Goal: Find specific page/section: Find specific page/section

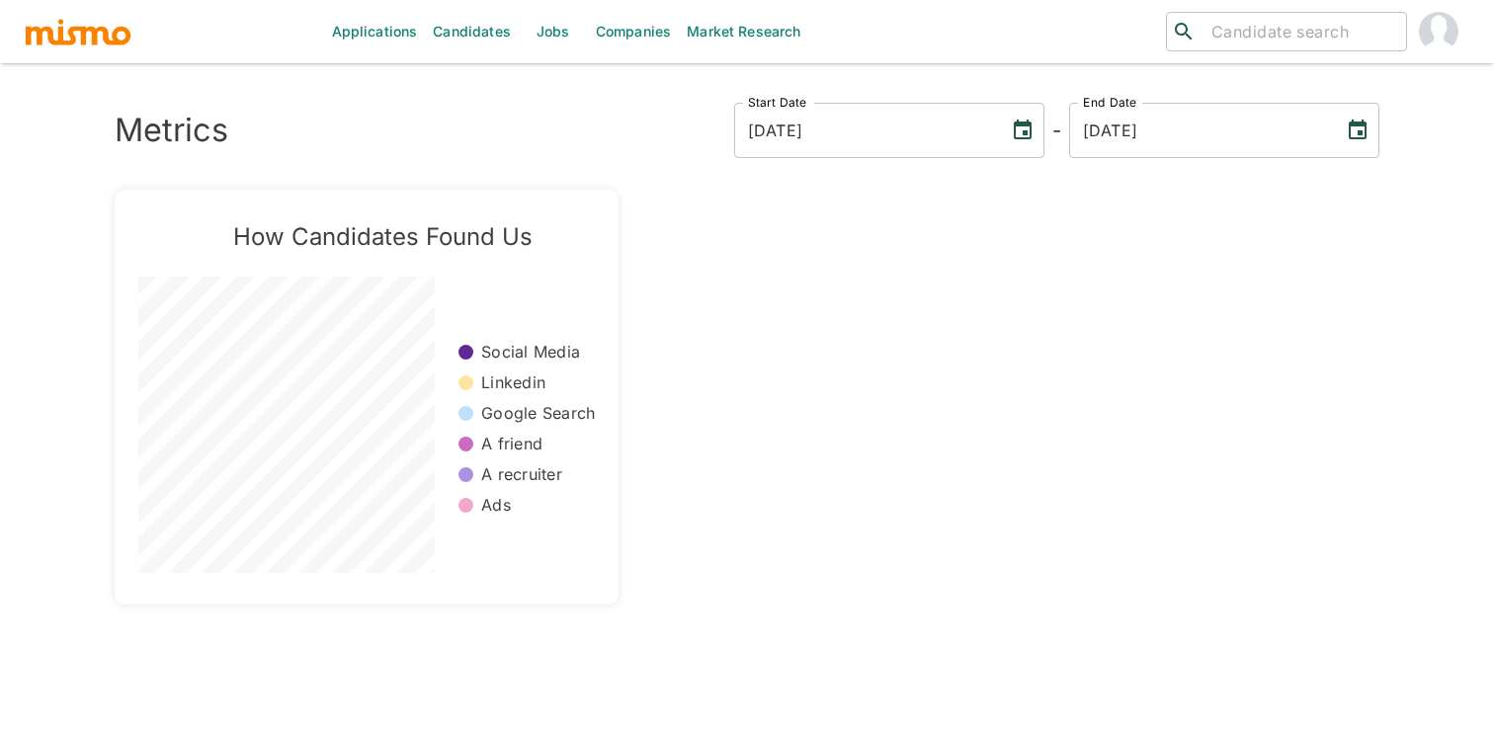
click at [570, 38] on link "Jobs" at bounding box center [553, 31] width 69 height 63
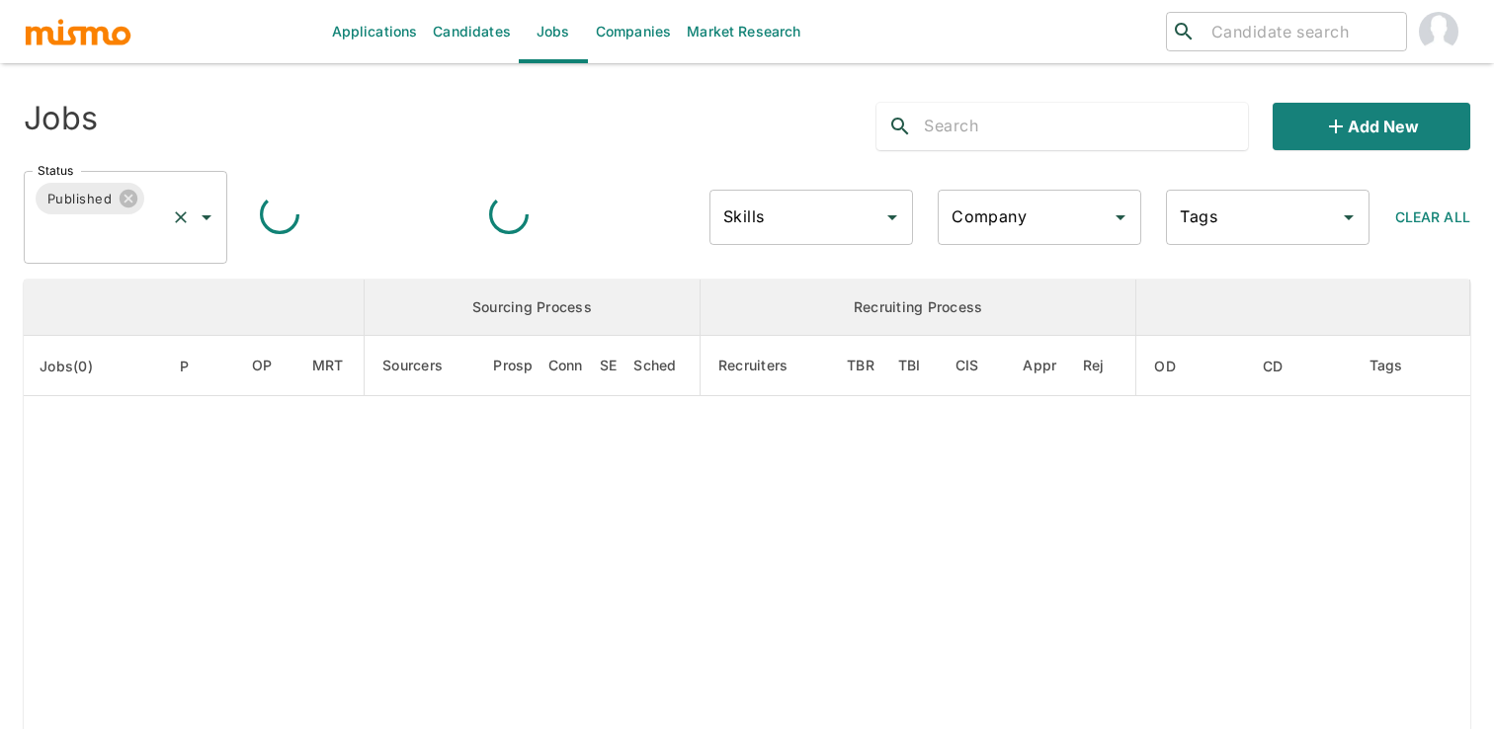
click at [219, 213] on div "Published Status" at bounding box center [126, 217] width 204 height 93
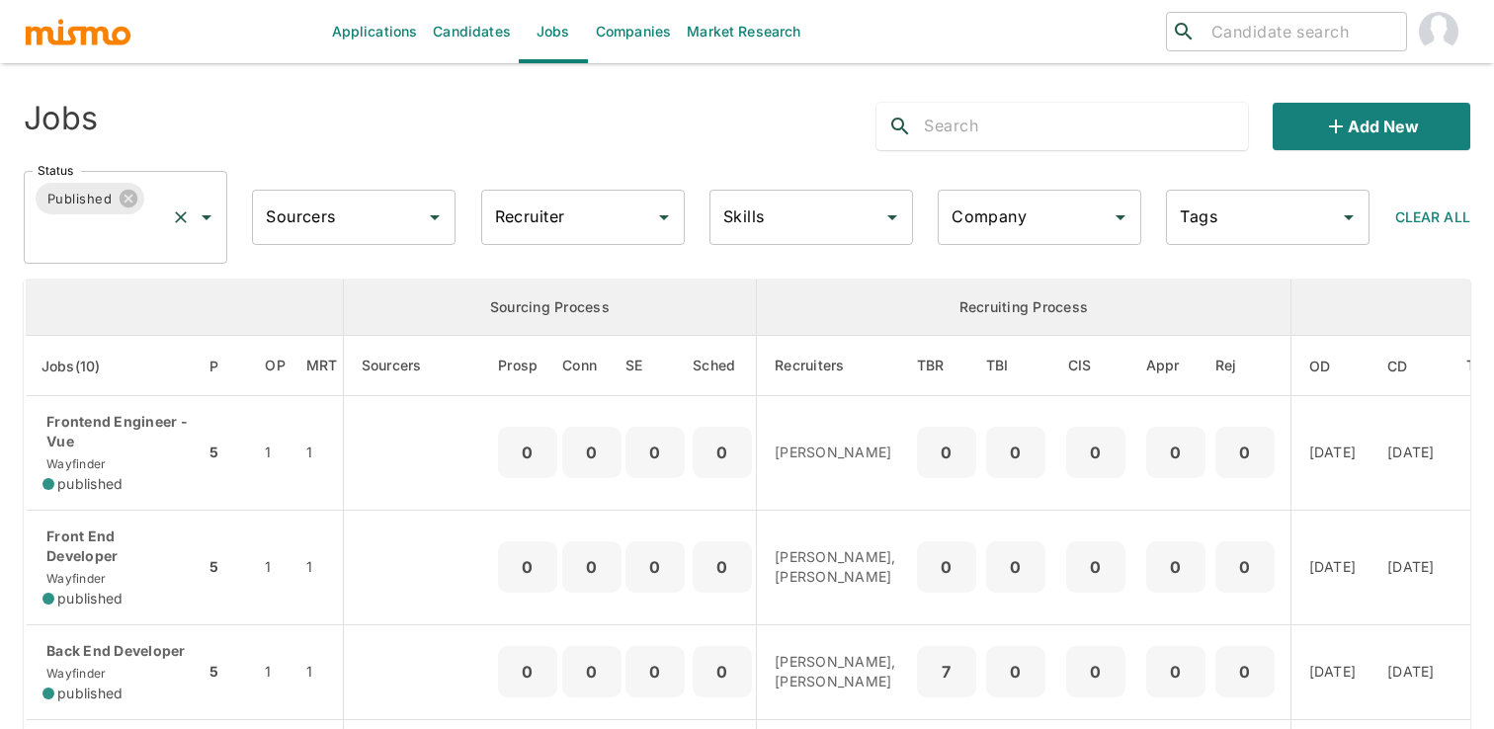
click at [205, 223] on icon "Open" at bounding box center [207, 217] width 24 height 24
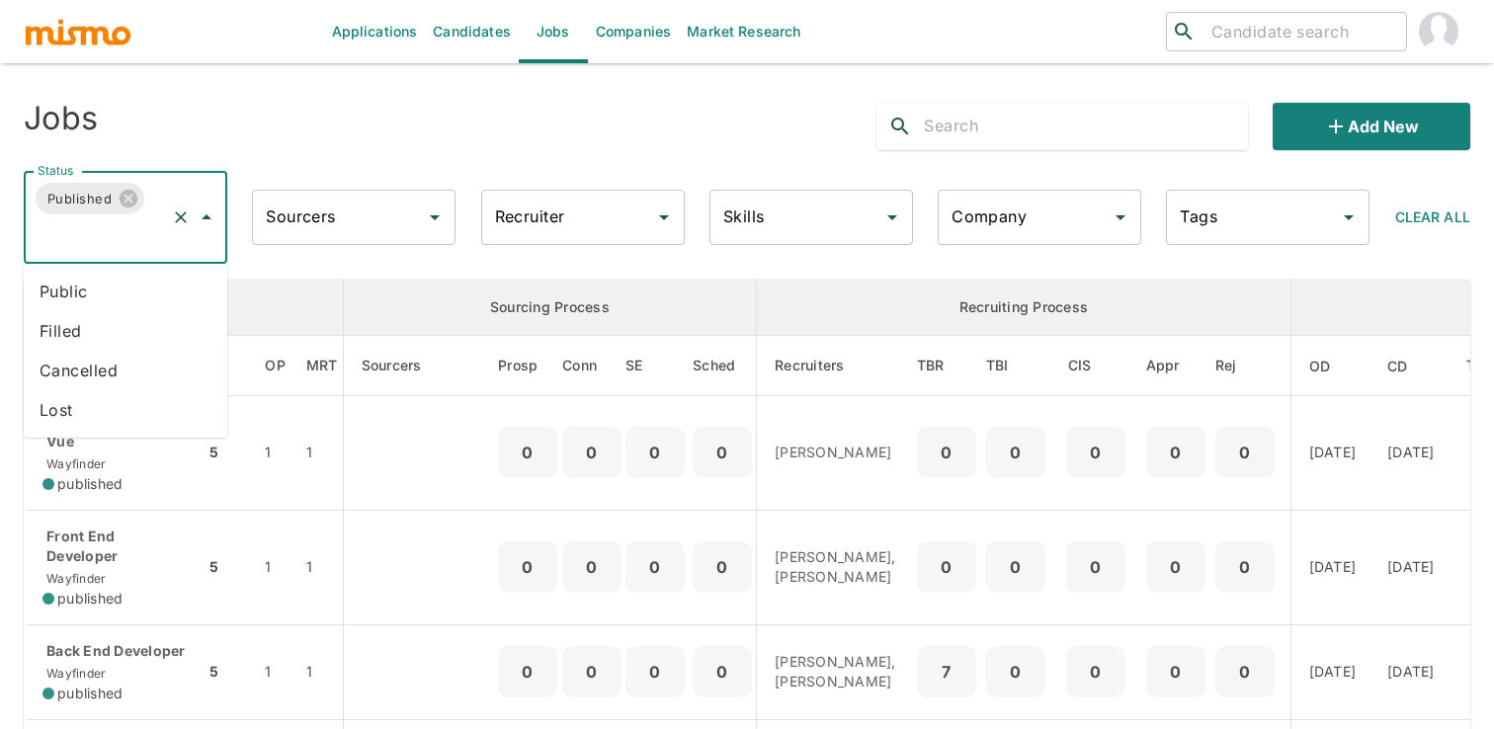
click at [131, 291] on li "Public" at bounding box center [126, 292] width 204 height 40
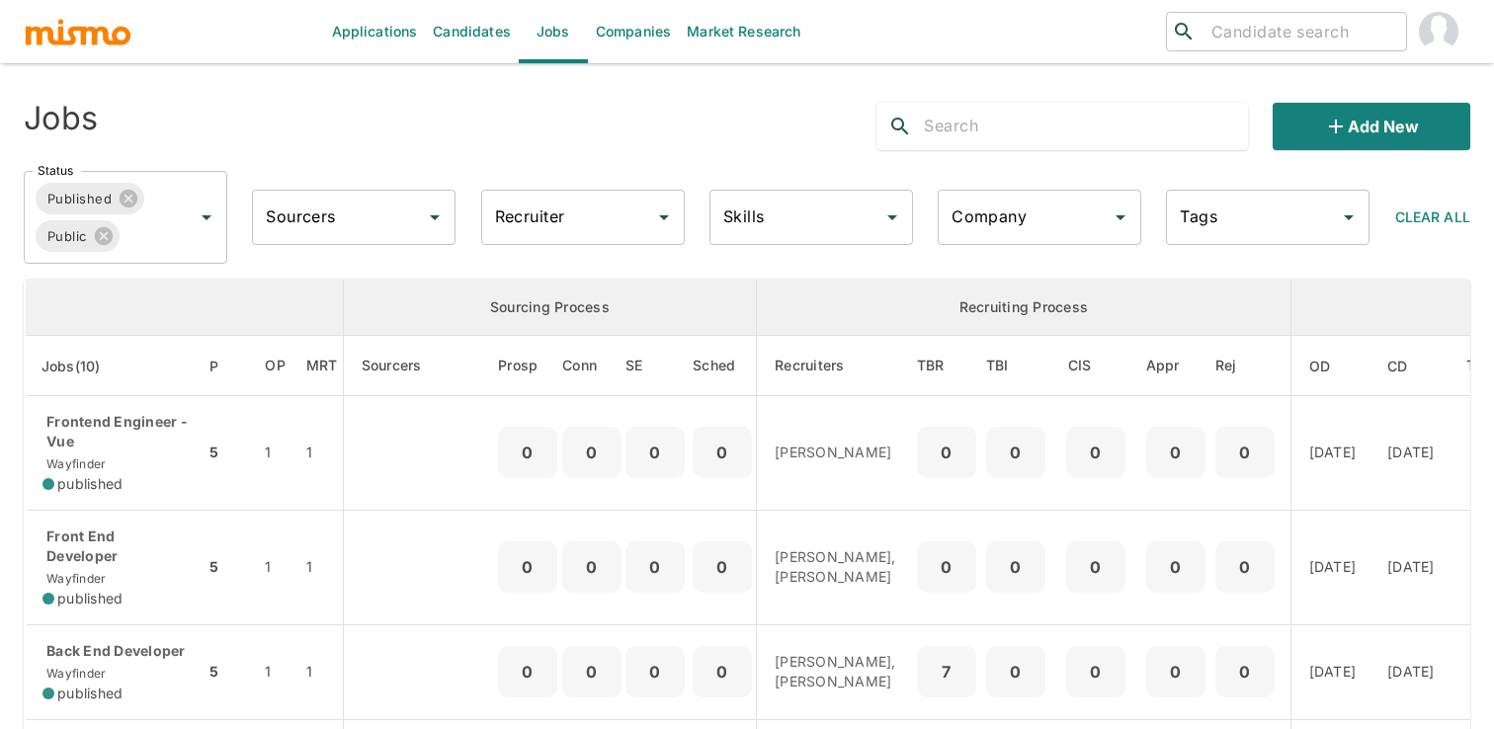
click at [1022, 126] on input "text" at bounding box center [1085, 127] width 323 height 32
click at [974, 122] on input "text" at bounding box center [1085, 127] width 323 height 32
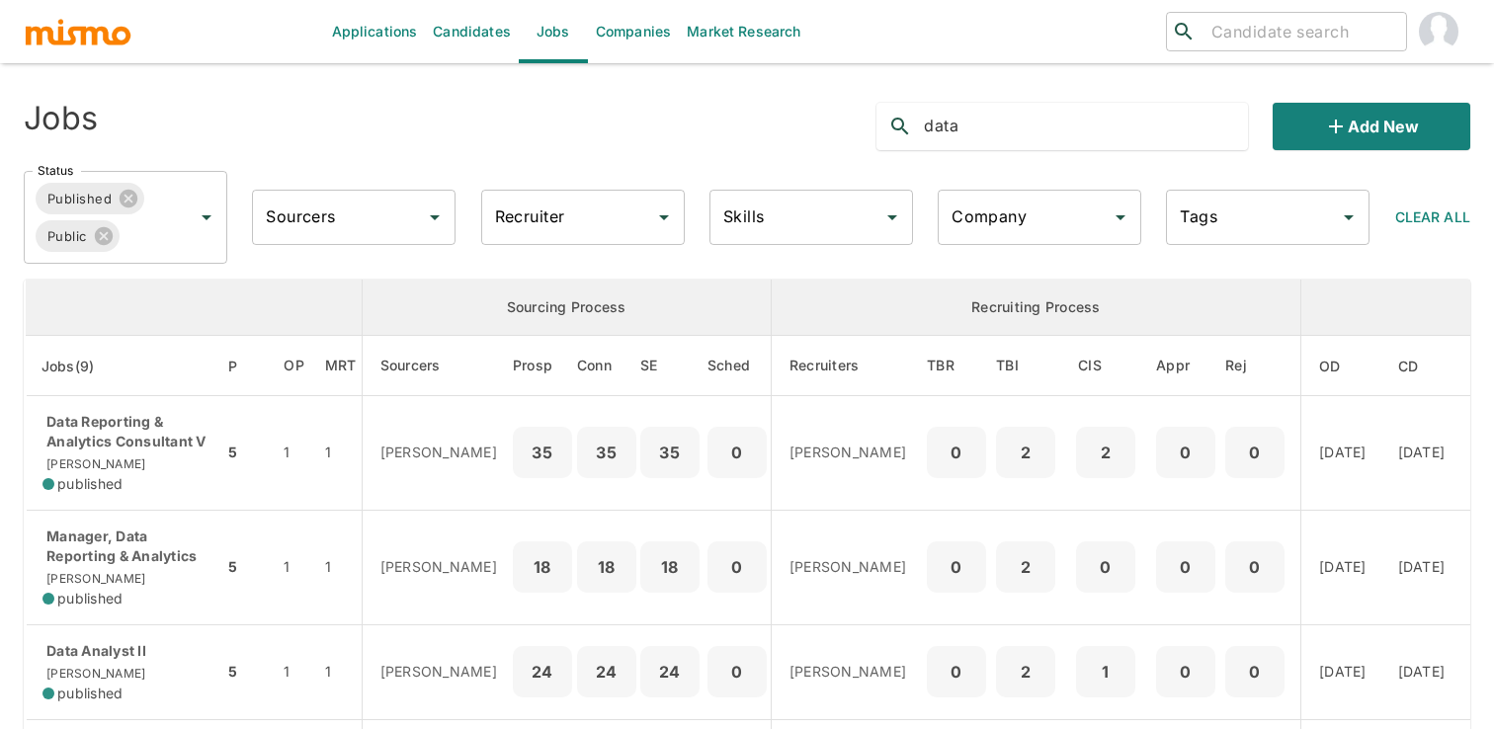
type input "data"
click at [607, 216] on input "Recruiter" at bounding box center [568, 218] width 156 height 38
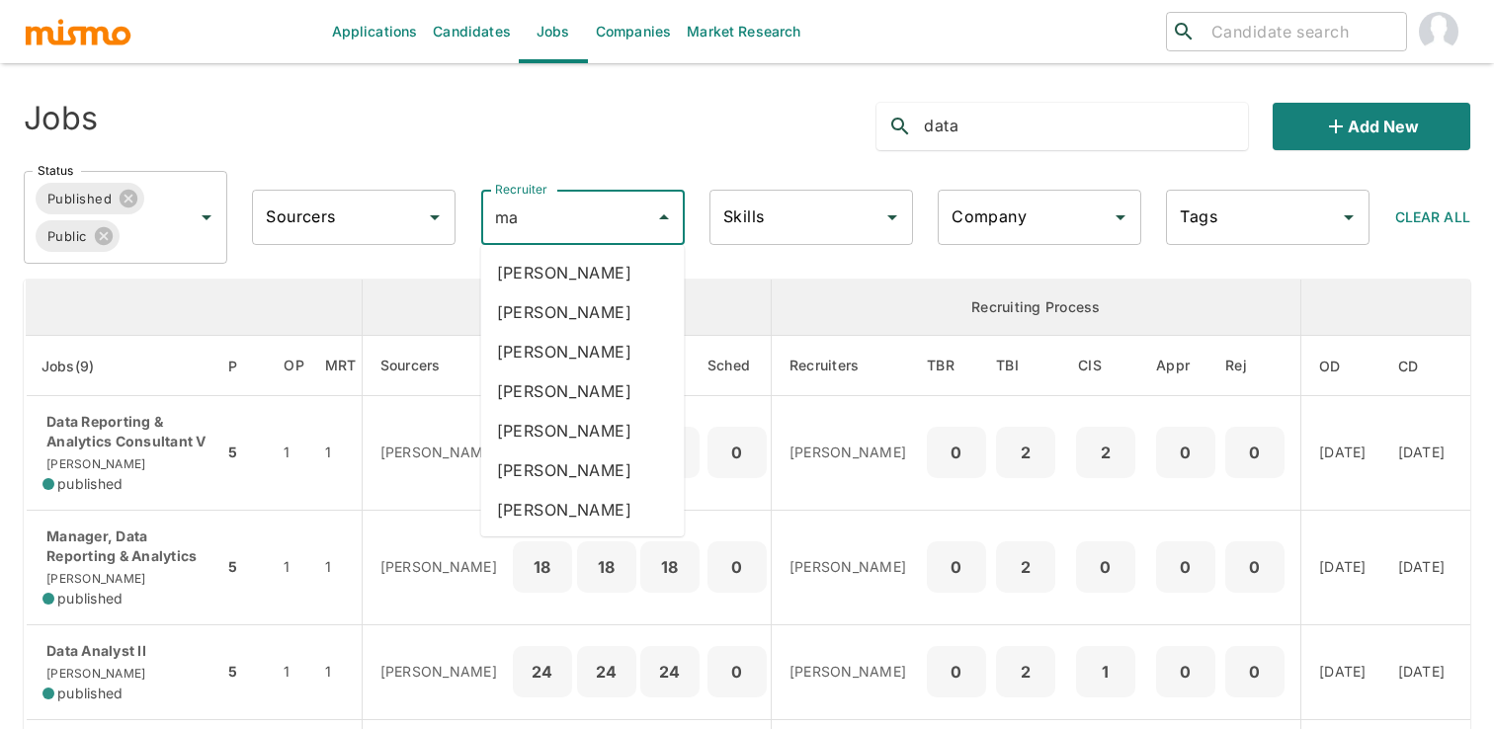
type input "mai"
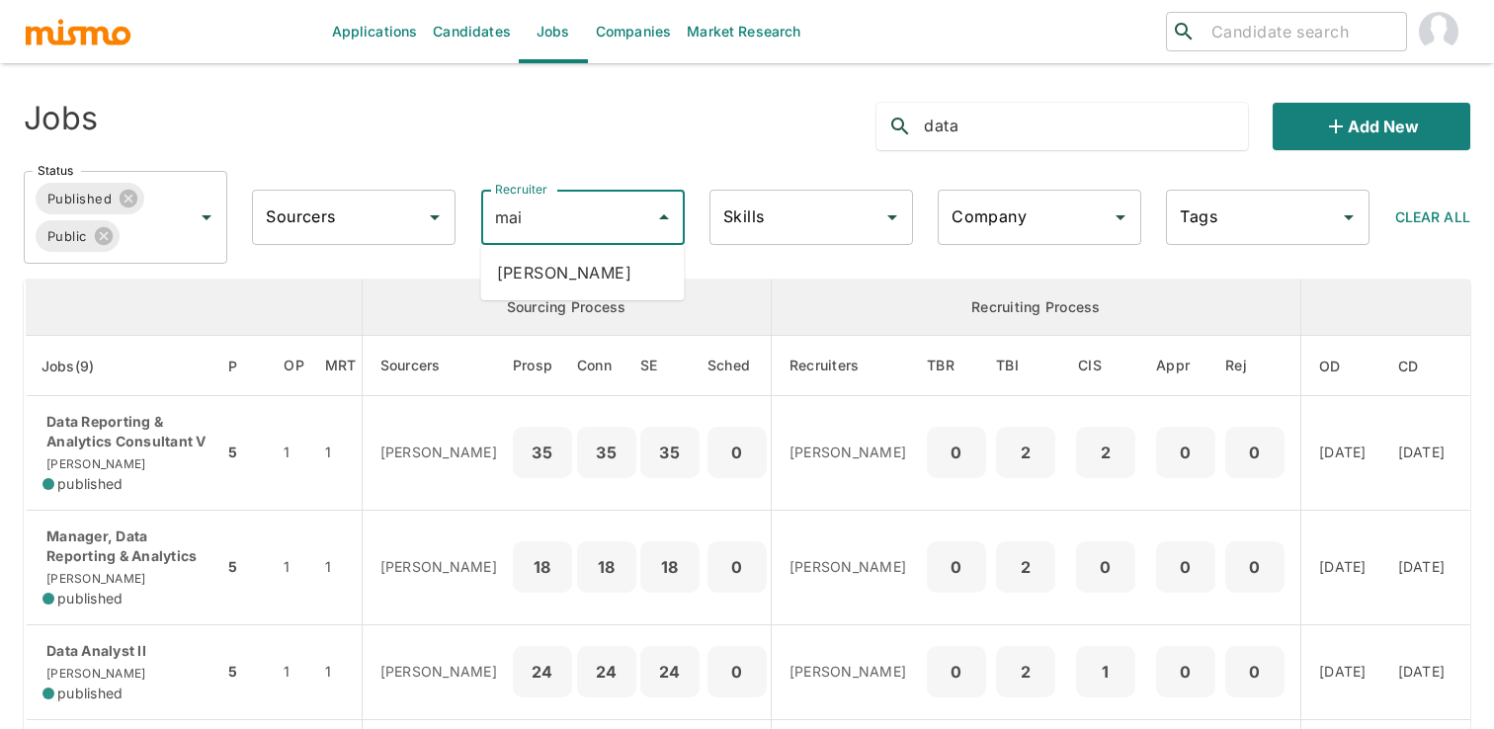
click at [612, 273] on li "Maia Reyes" at bounding box center [583, 273] width 204 height 40
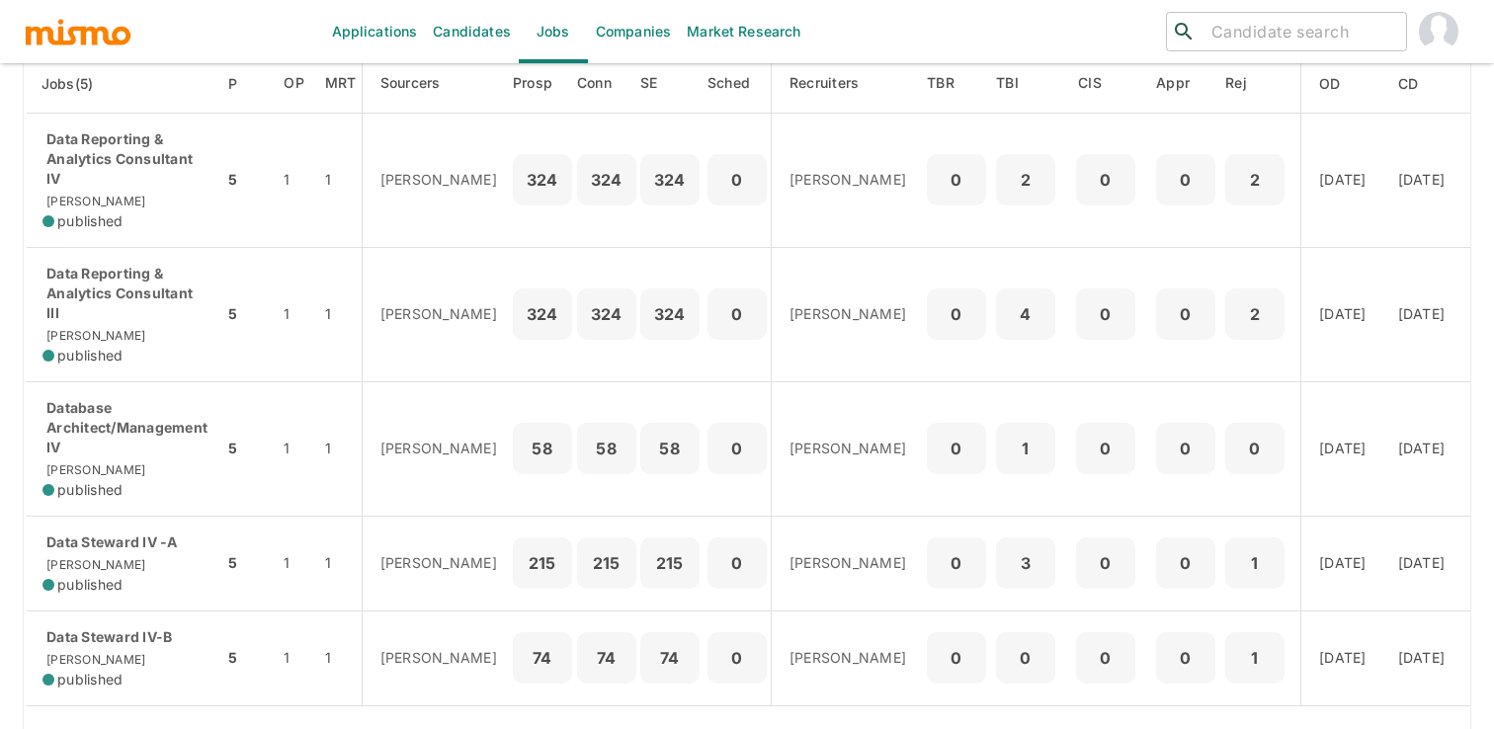
scroll to position [285, 0]
click at [636, 273] on td "324" at bounding box center [669, 312] width 67 height 134
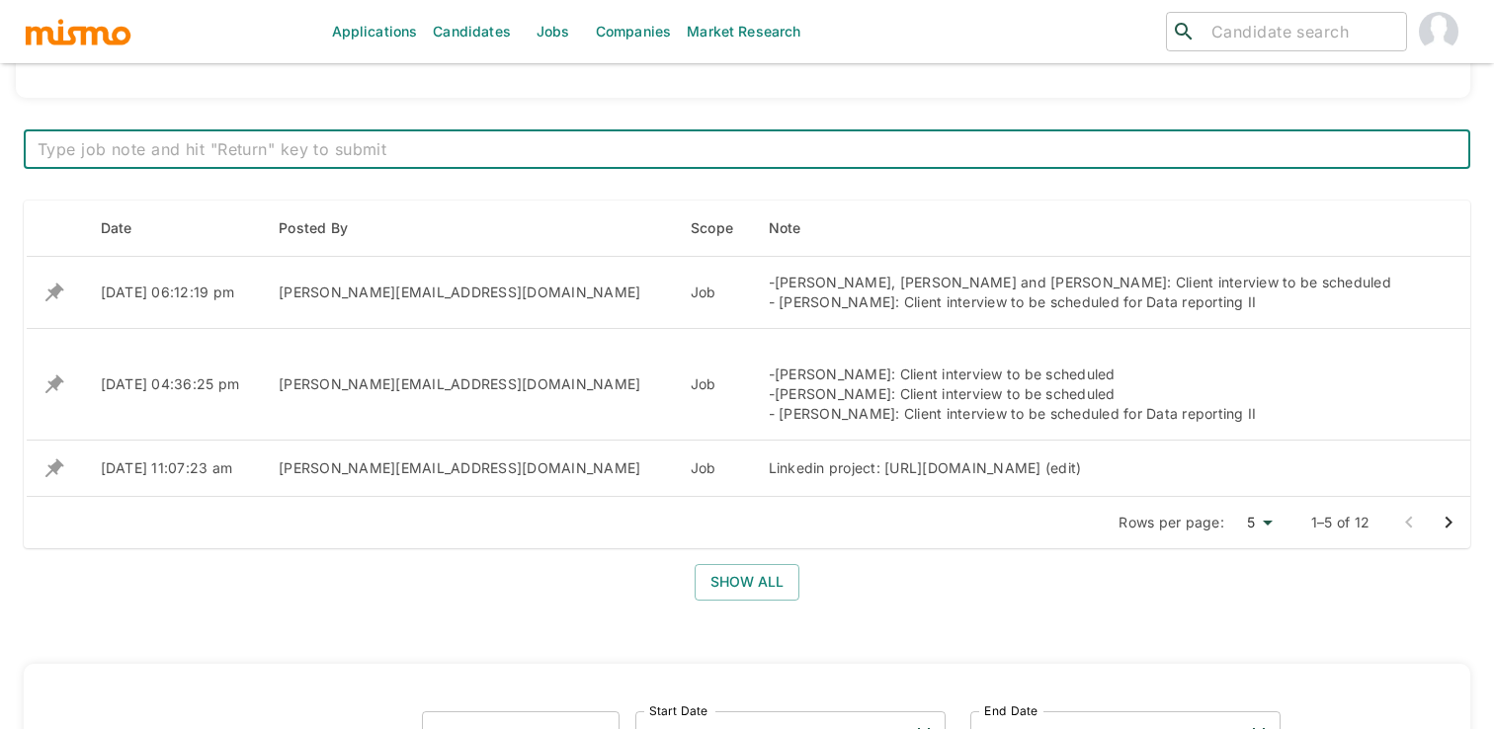
scroll to position [759, 0]
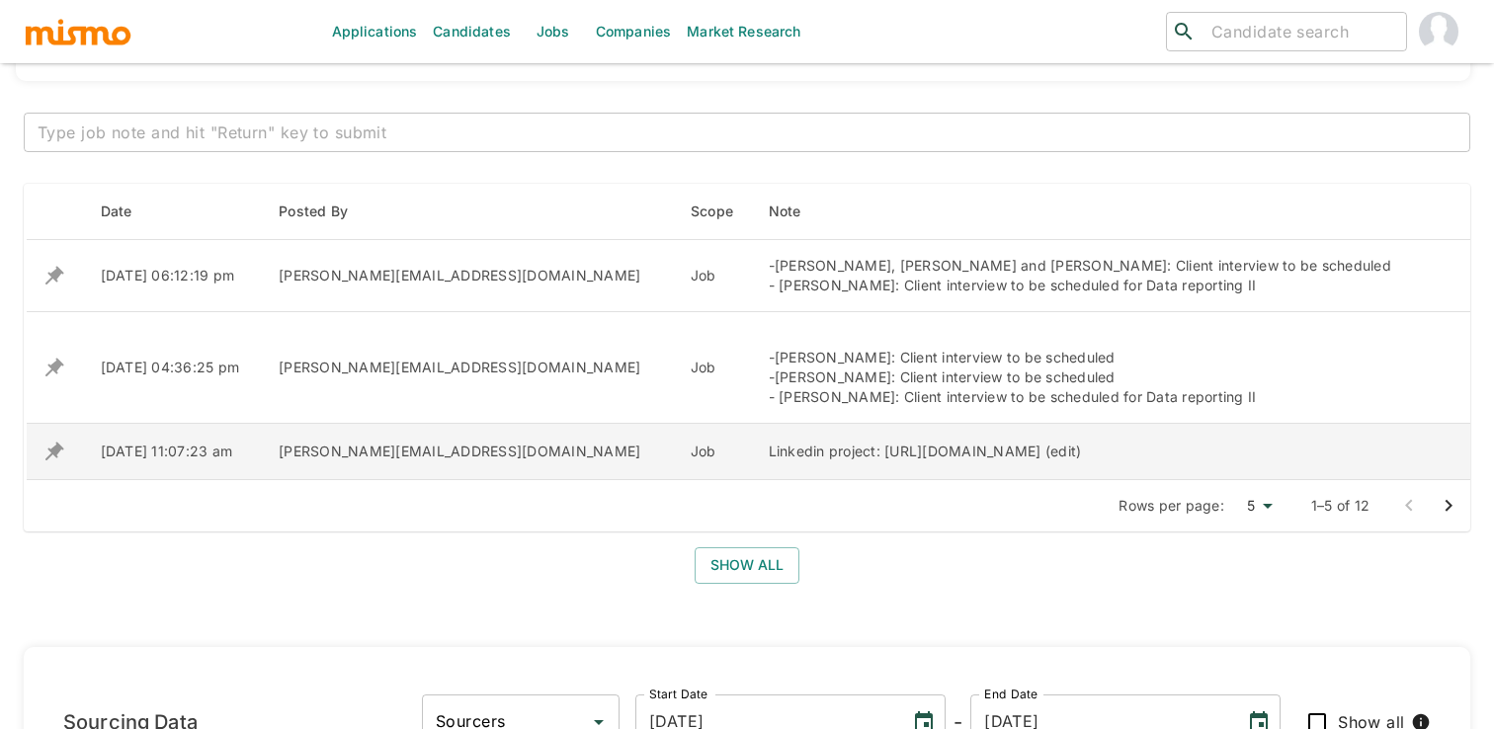
drag, startPoint x: 618, startPoint y: 451, endPoint x: 1124, endPoint y: 470, distance: 506.1
click at [1124, 461] on div "Linkedin project: [URL][DOMAIN_NAME] (edit)" at bounding box center [1095, 452] width 653 height 20
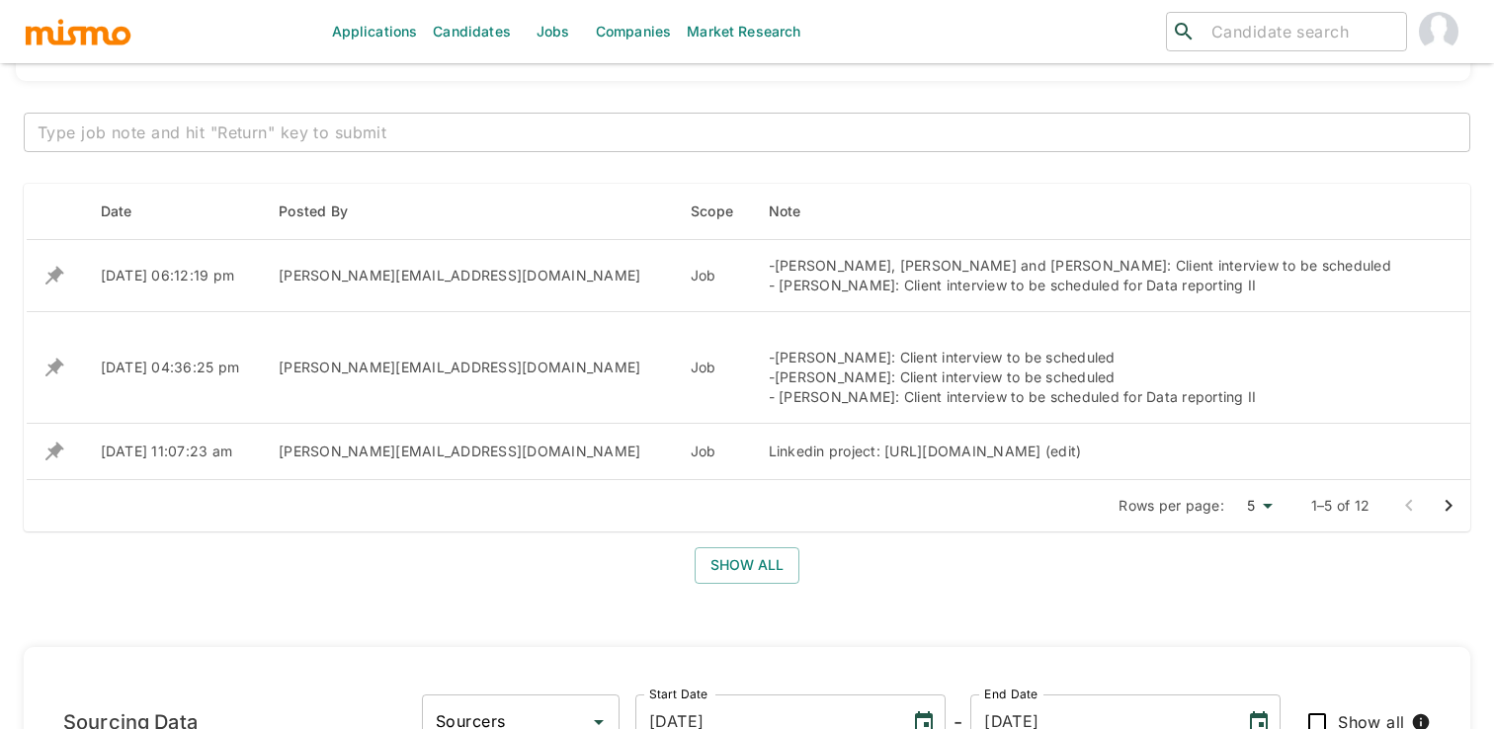
copy div "[URL][DOMAIN_NAME]"
